Goal: Information Seeking & Learning: Learn about a topic

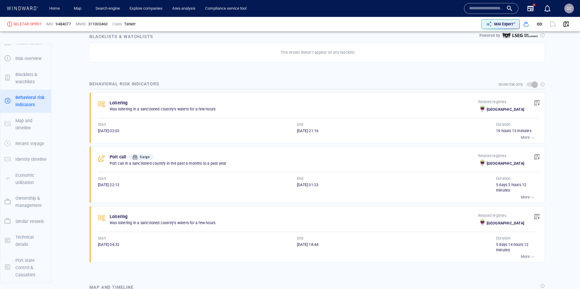
scroll to position [331, 0]
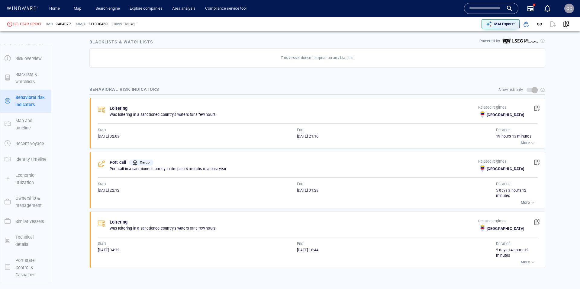
click at [523, 201] on p "More" at bounding box center [525, 202] width 9 height 5
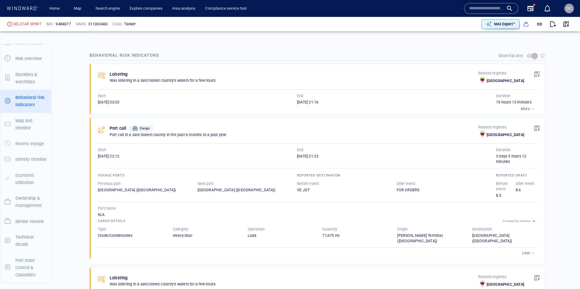
scroll to position [366, 0]
click at [428, 236] on div "Jose Terminal (Venezuela)" at bounding box center [429, 237] width 65 height 11
drag, startPoint x: 442, startPoint y: 236, endPoint x: 403, endPoint y: 235, distance: 39.9
click at [403, 235] on div "Jose Terminal (Venezuela)" at bounding box center [429, 237] width 65 height 11
click at [138, 126] on div at bounding box center [134, 127] width 7 height 7
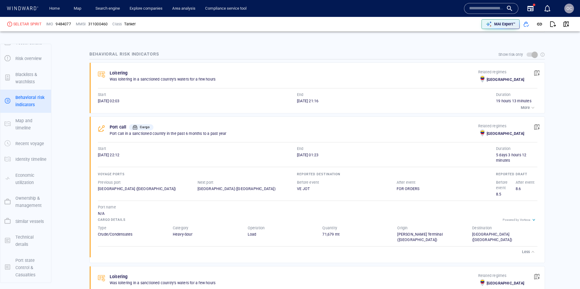
click at [143, 130] on div "Cargo" at bounding box center [141, 127] width 25 height 6
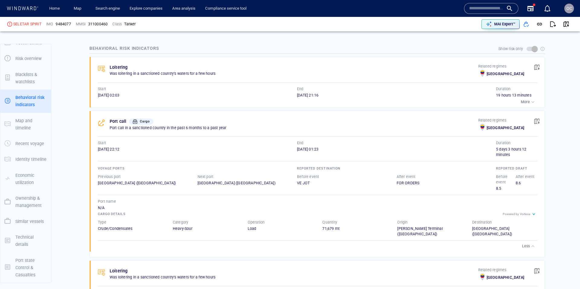
scroll to position [9, 0]
click at [534, 49] on span at bounding box center [531, 49] width 10 height 4
click at [535, 50] on span at bounding box center [531, 49] width 10 height 4
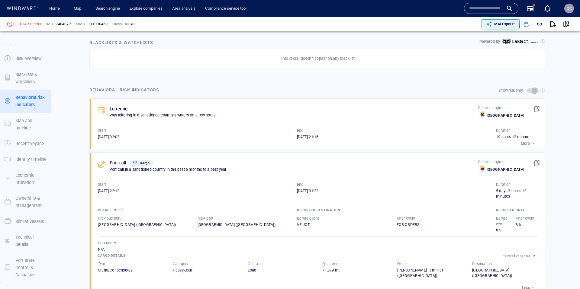
click at [536, 91] on span at bounding box center [531, 90] width 10 height 4
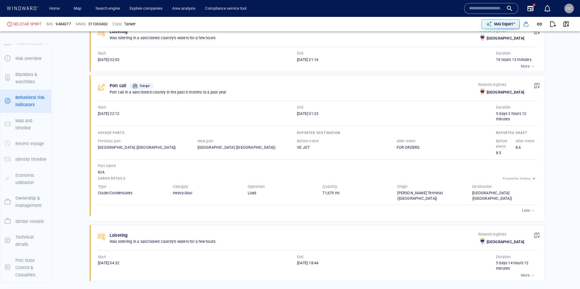
scroll to position [9, 0]
drag, startPoint x: 175, startPoint y: 196, endPoint x: 444, endPoint y: 197, distance: 270.0
click at [444, 197] on div "Type Crude/Condensates Category Heavy-Sour Operation Load Quantity 71,679 mt Or…" at bounding box center [317, 192] width 451 height 29
click at [405, 194] on div "Jose Terminal (Venezuela)" at bounding box center [429, 196] width 65 height 11
drag, startPoint x: 393, startPoint y: 194, endPoint x: 471, endPoint y: 194, distance: 77.9
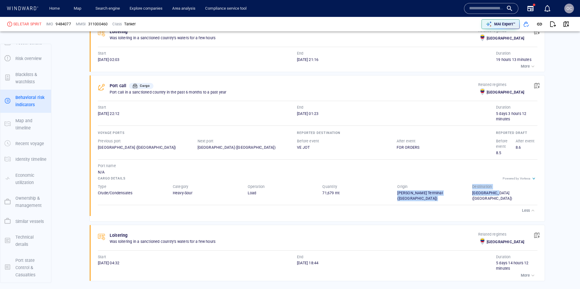
click at [495, 194] on div "Type Crude/Condensates Category Heavy-Sour Operation Load Quantity 71,679 mt Or…" at bounding box center [317, 192] width 451 height 29
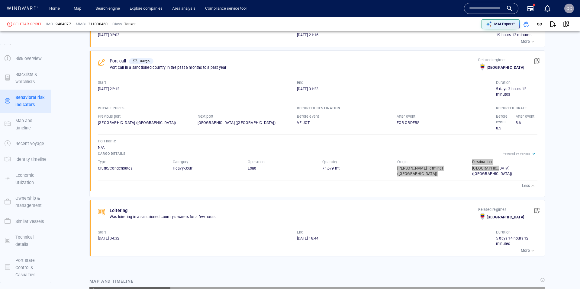
scroll to position [2657, 0]
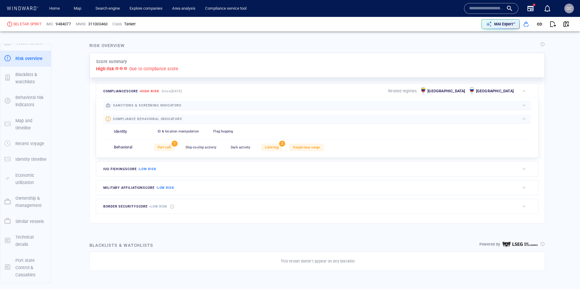
scroll to position [106, 0]
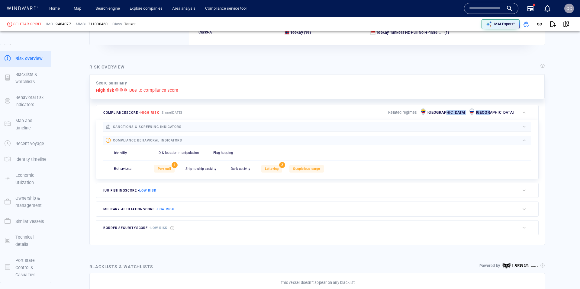
drag, startPoint x: 512, startPoint y: 111, endPoint x: 489, endPoint y: 112, distance: 23.0
click at [489, 112] on div "Venezuela Russia" at bounding box center [466, 113] width 97 height 12
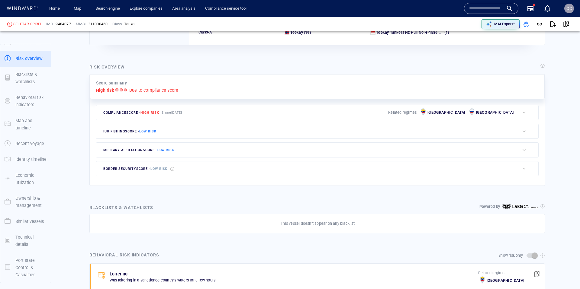
click at [253, 113] on div "compliance score - High risk Since 23 Apr 2024 Related regimes Venezuela Russia" at bounding box center [307, 112] width 423 height 14
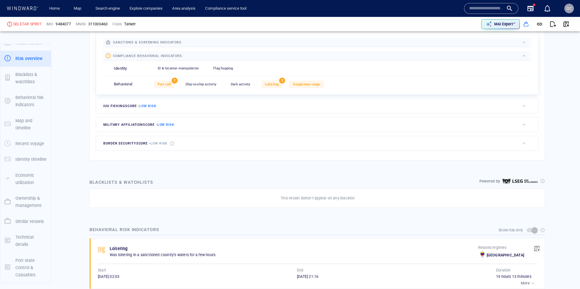
scroll to position [178, 0]
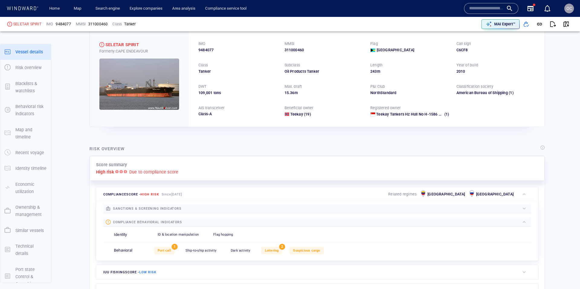
scroll to position [25, 0]
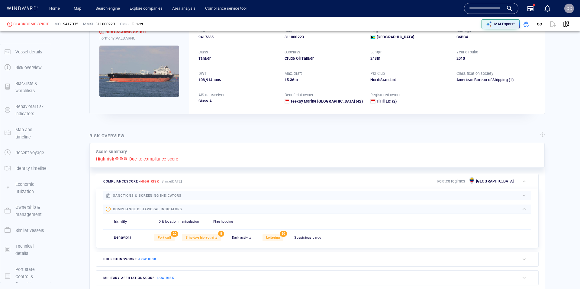
scroll to position [9, 0]
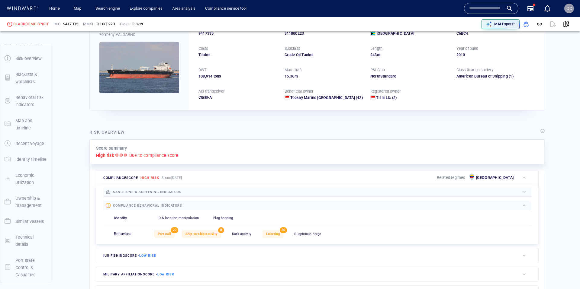
scroll to position [31, 0]
